Goal: Check status

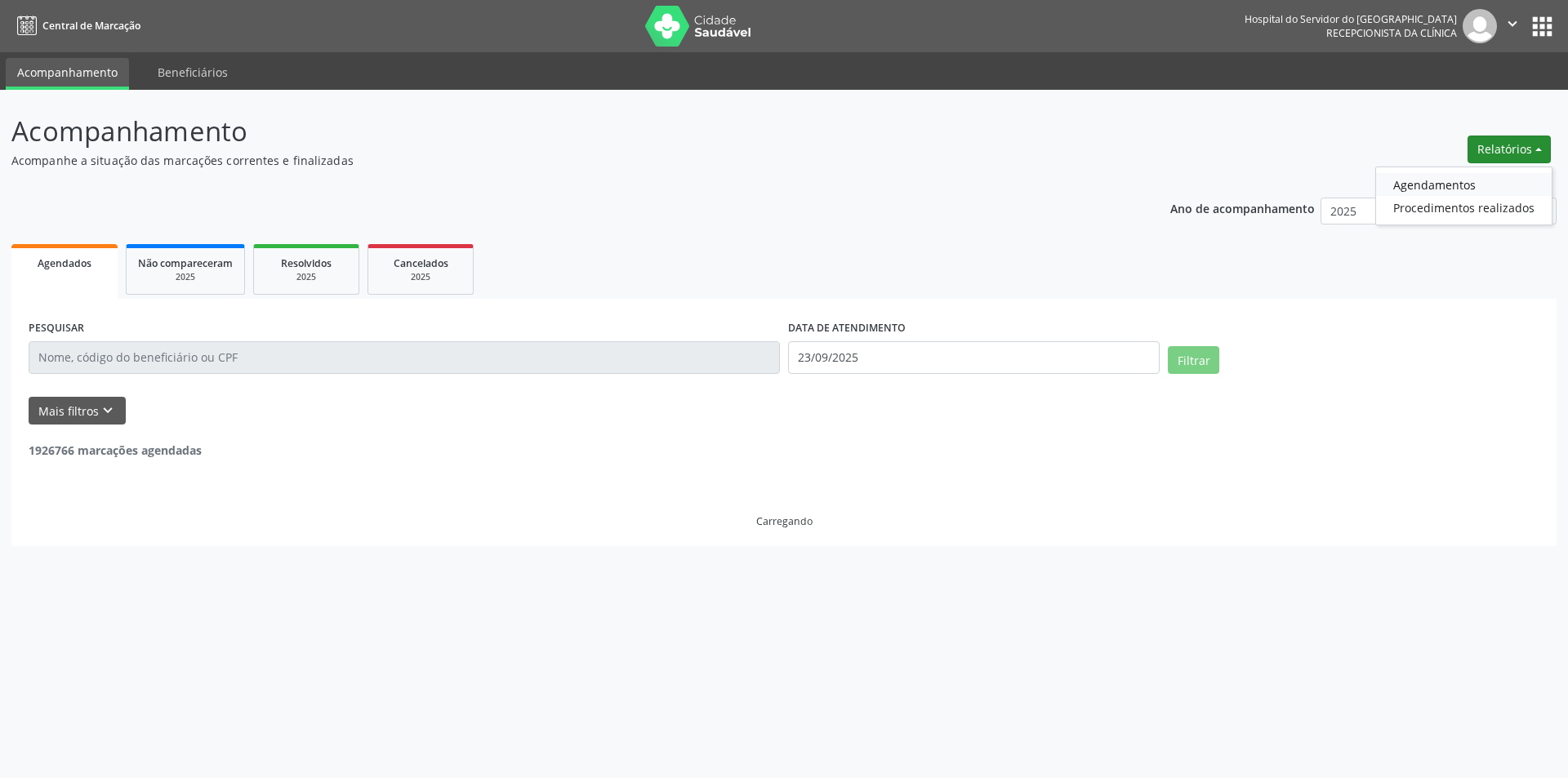
click at [1412, 190] on link "Agendamentos" at bounding box center [1463, 184] width 176 height 23
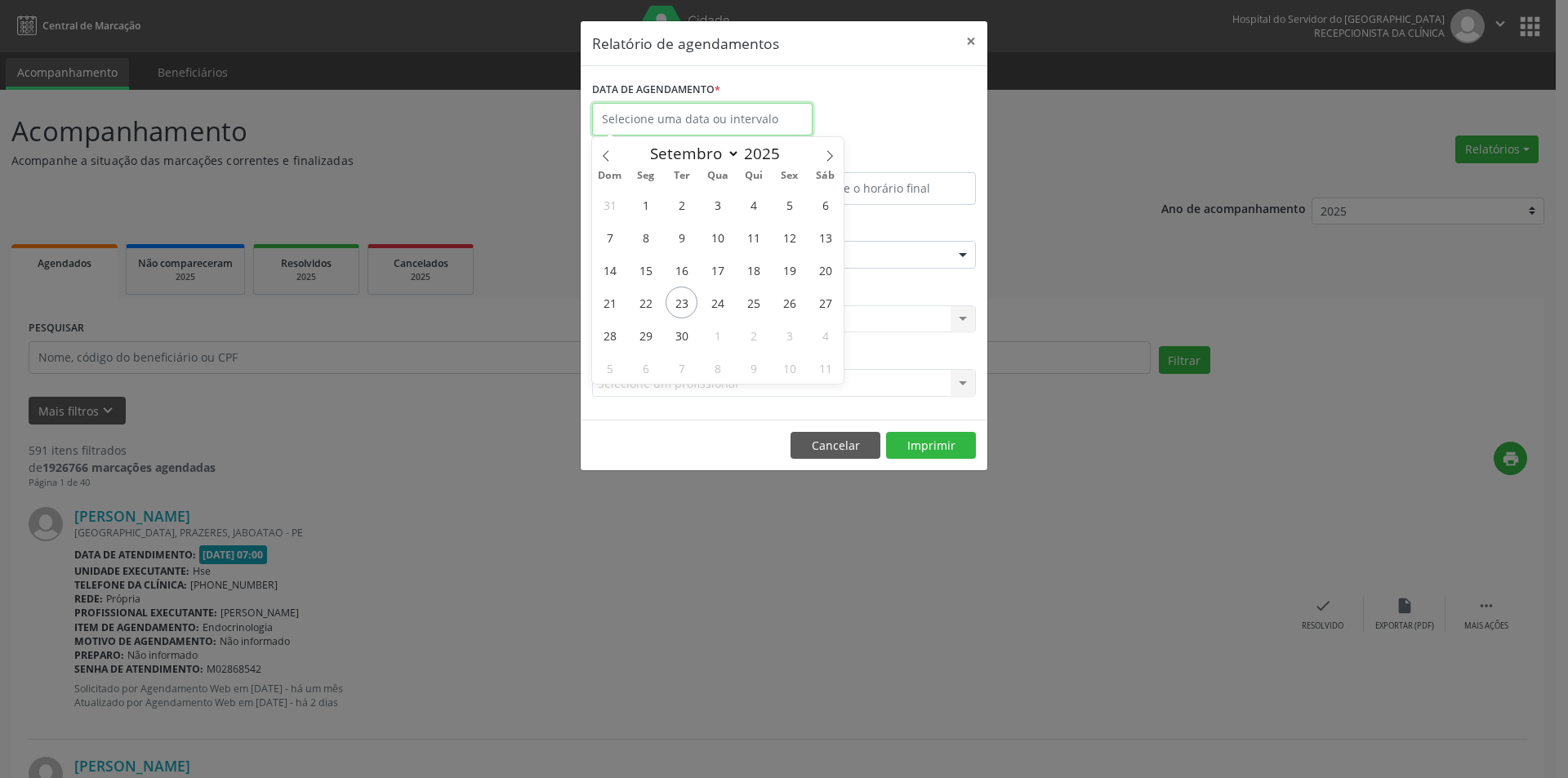
click at [723, 105] on input "text" at bounding box center [703, 118] width 220 height 32
click at [720, 297] on span "24" at bounding box center [717, 303] width 31 height 31
type input "[DATE]"
click at [720, 297] on span "24" at bounding box center [717, 303] width 31 height 31
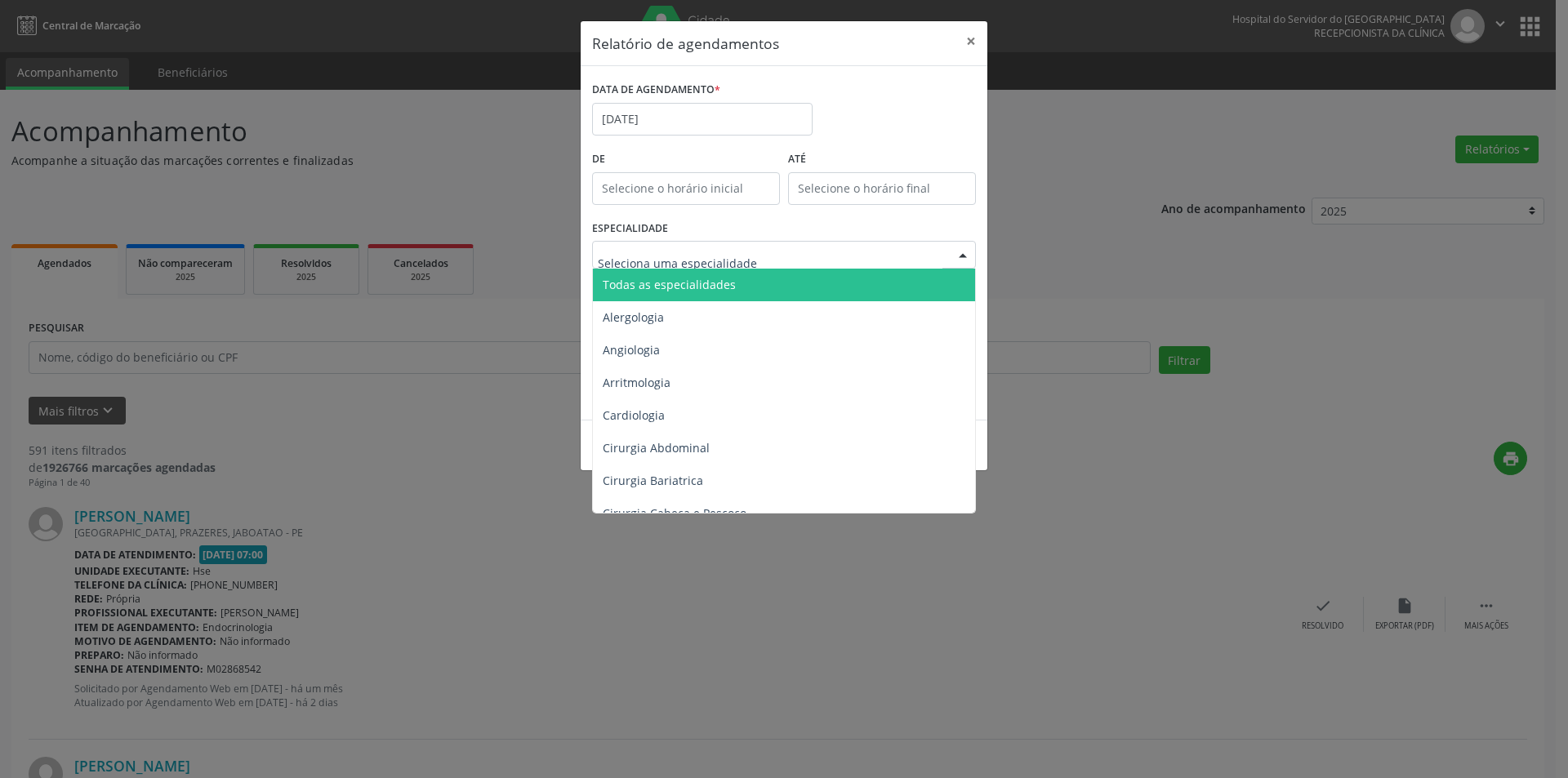
click at [728, 266] on div at bounding box center [784, 254] width 384 height 28
click at [709, 294] on span "Todas as especialidades" at bounding box center [784, 284] width 384 height 32
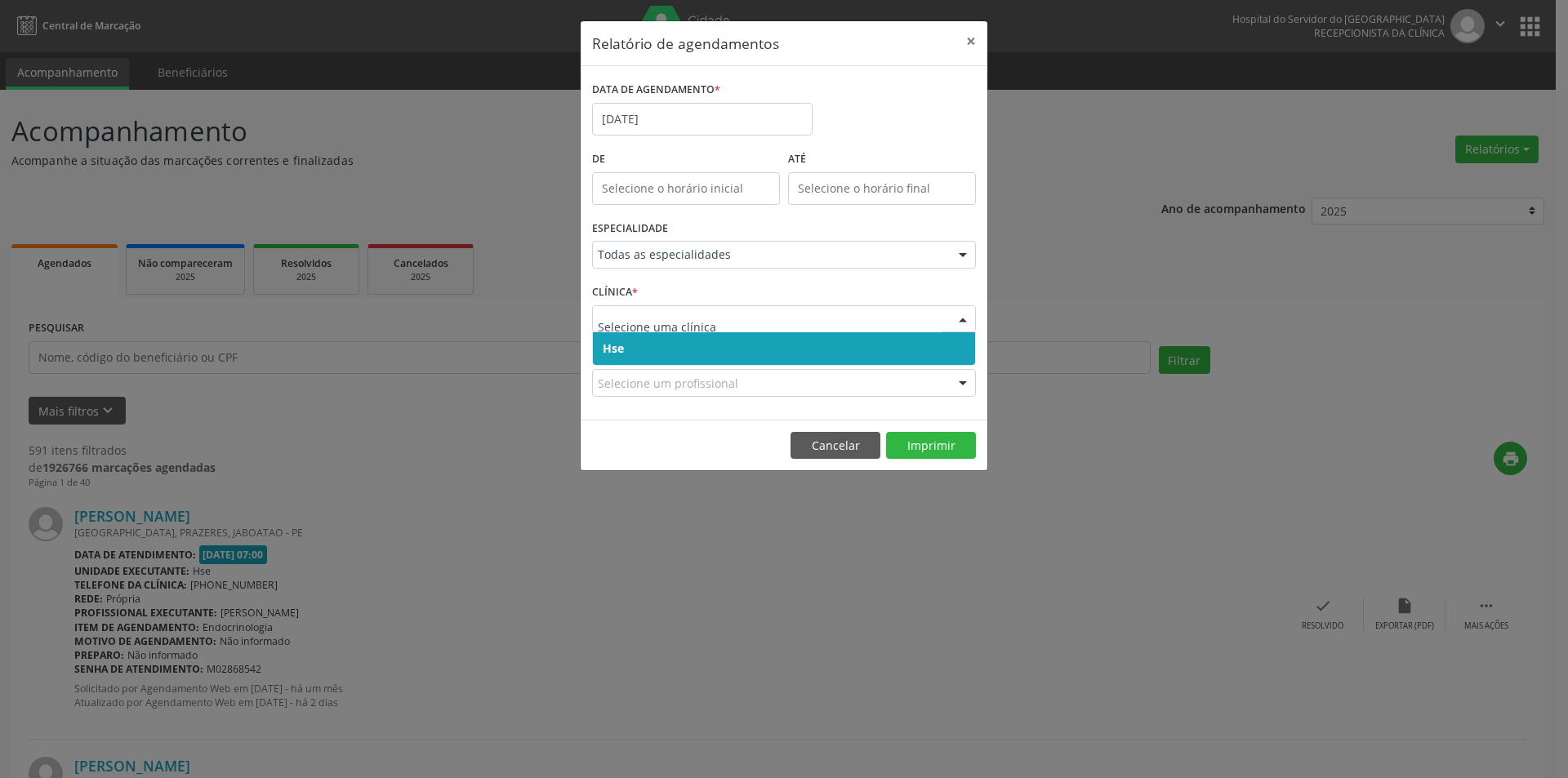
click at [668, 348] on span "Hse" at bounding box center [783, 348] width 382 height 32
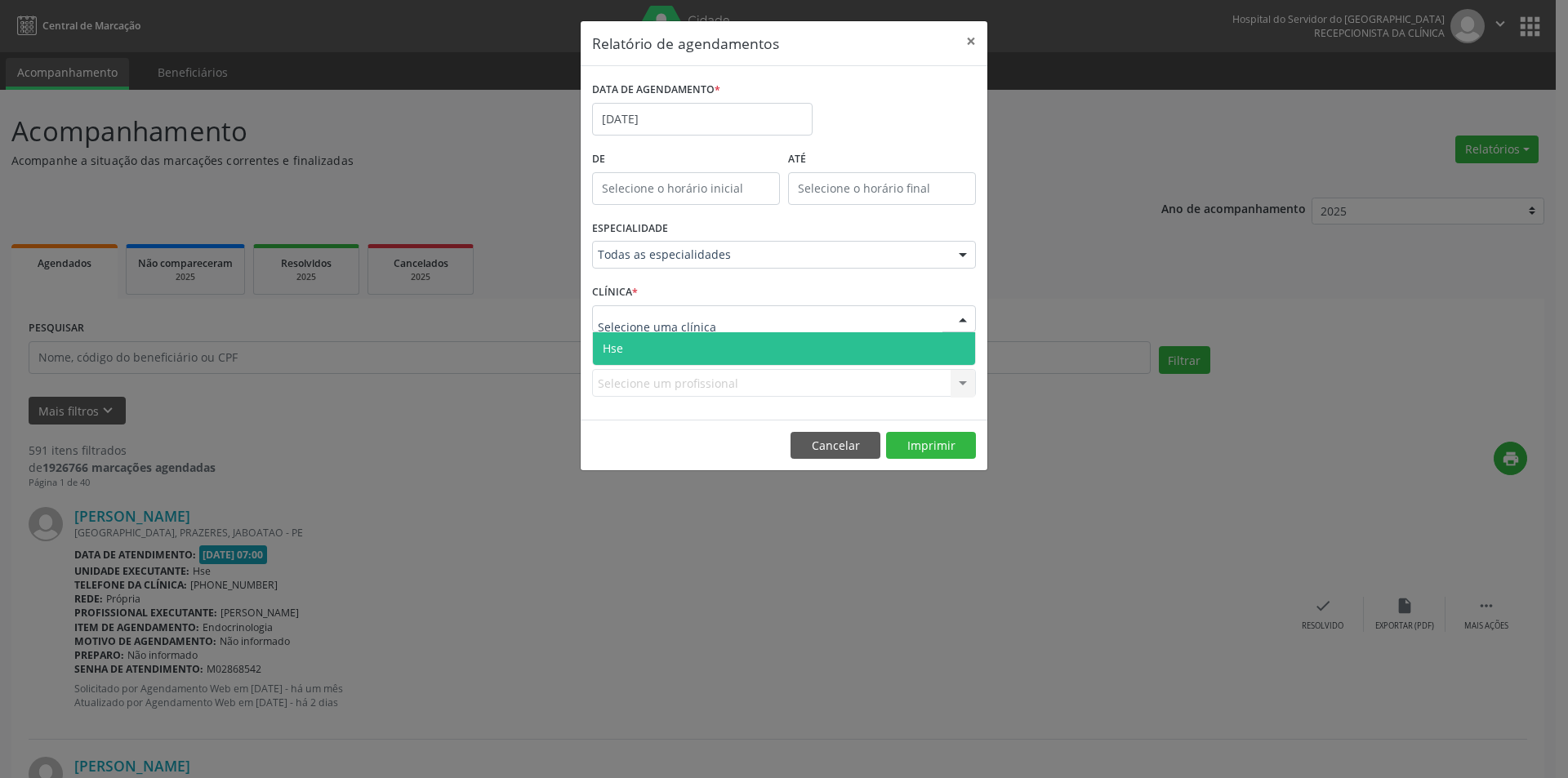
click at [663, 350] on span "Hse" at bounding box center [783, 348] width 382 height 32
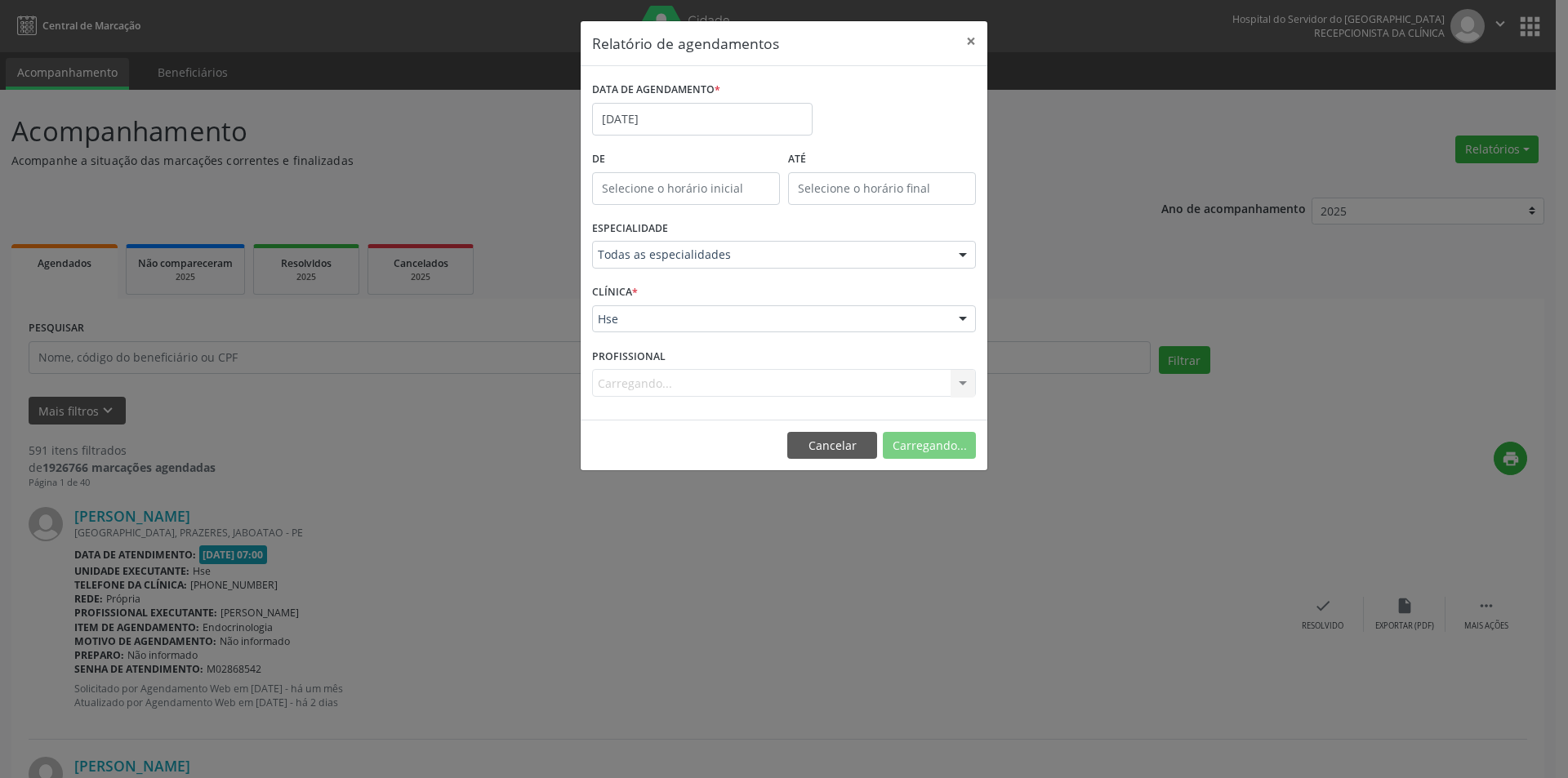
click at [640, 382] on div "Carregando... Nenhum resultado encontrado para: " " Não há nenhuma opção para s…" at bounding box center [784, 383] width 384 height 28
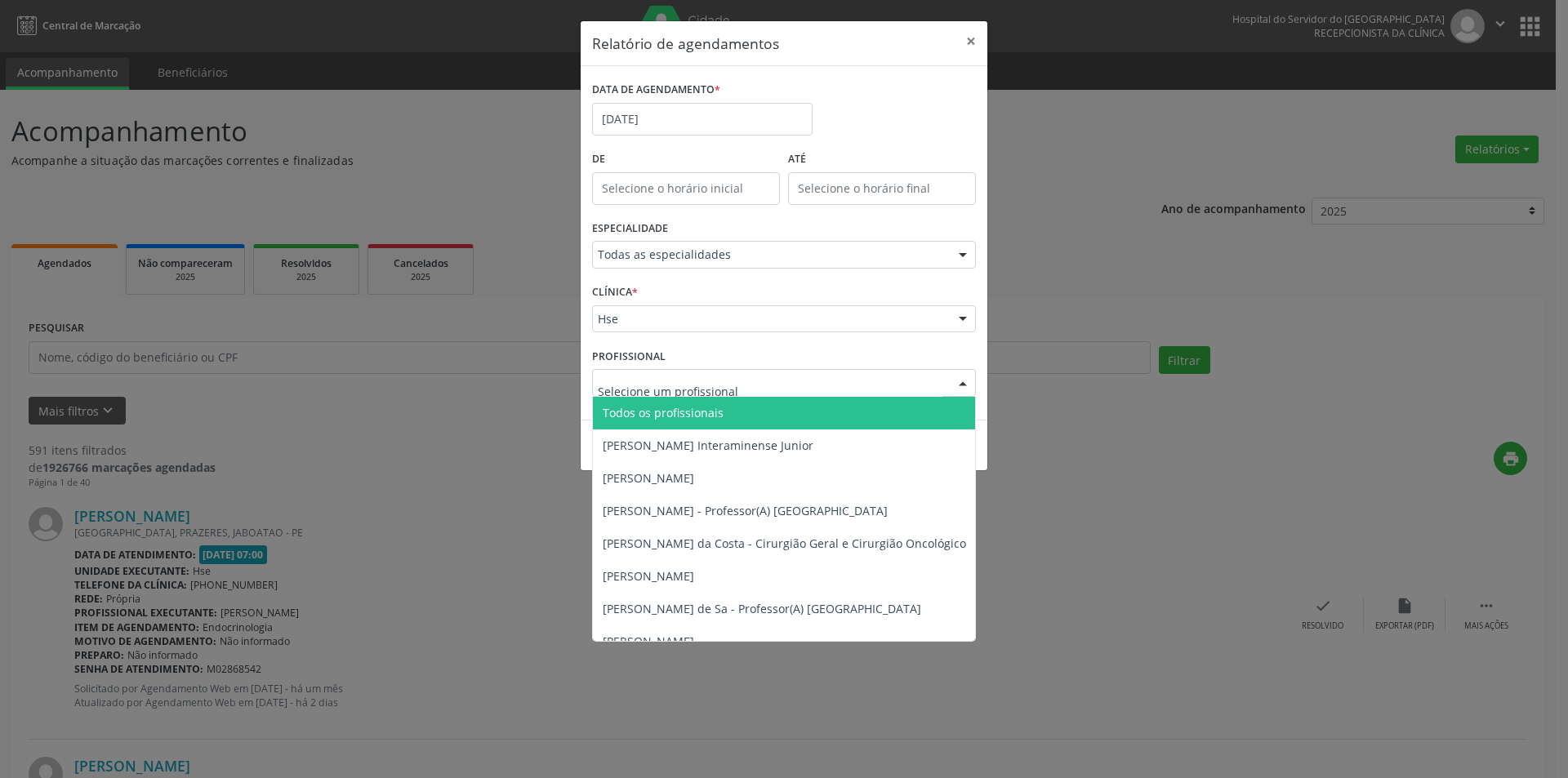
click at [702, 405] on span "Todos os profissionais" at bounding box center [663, 413] width 121 height 16
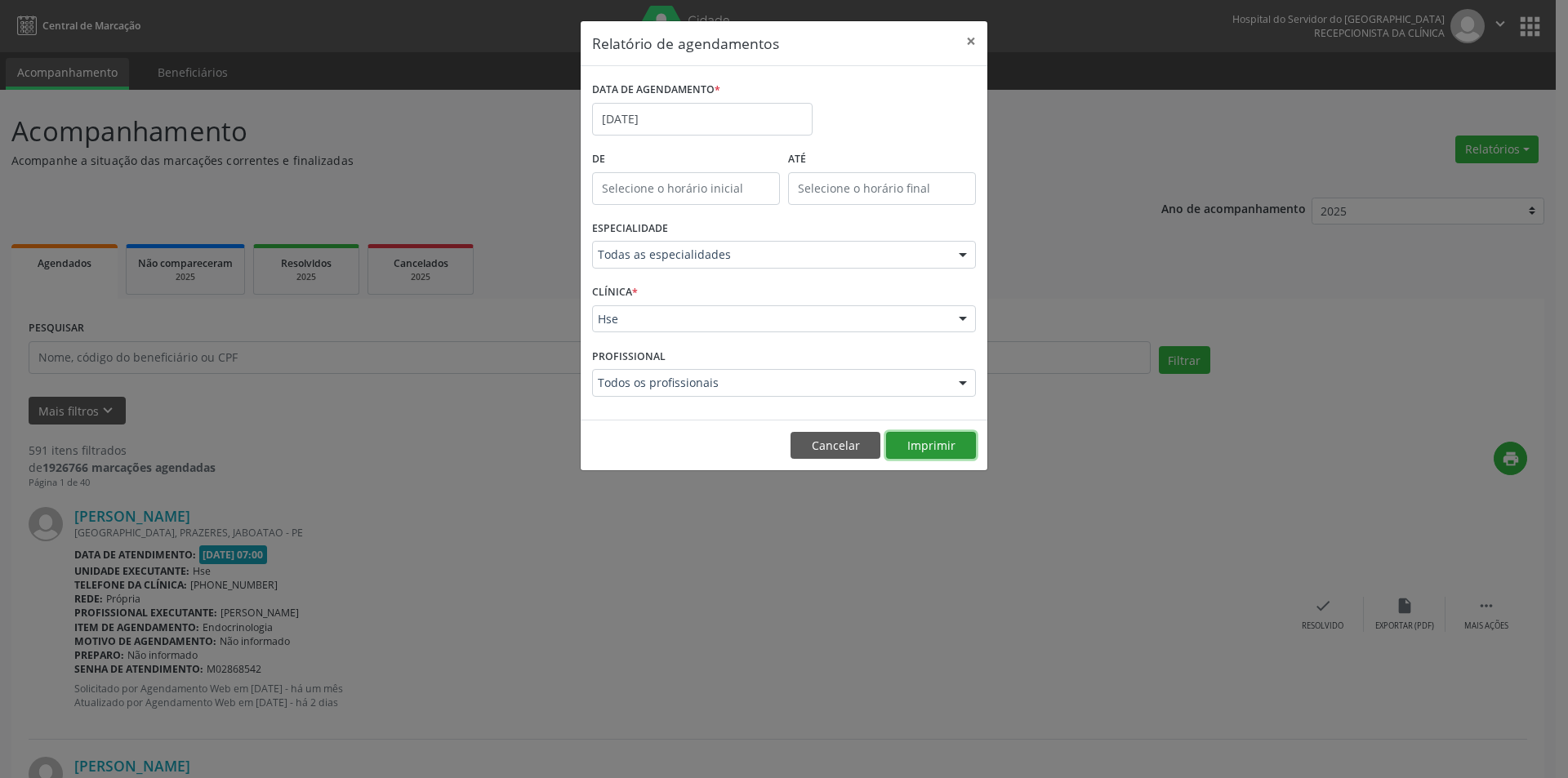
click at [929, 441] on button "Imprimir" at bounding box center [930, 446] width 90 height 28
